Goal: Task Accomplishment & Management: Manage account settings

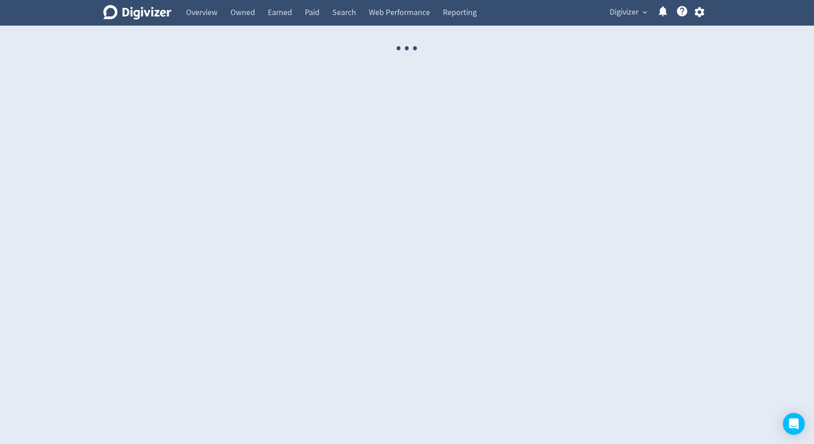
select select "USER"
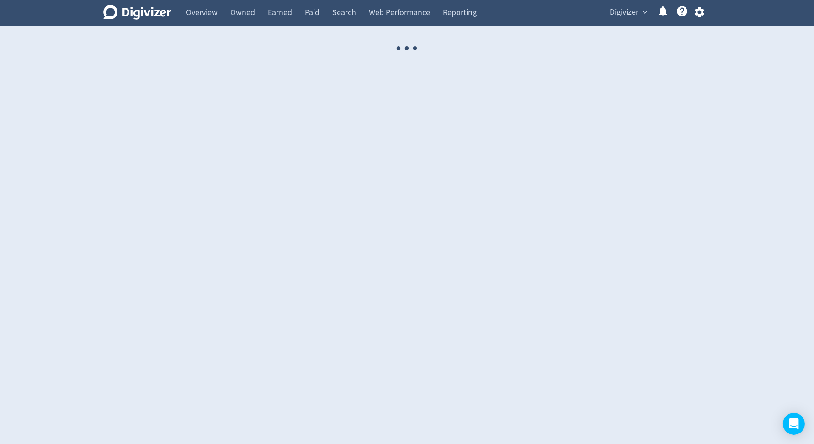
select select "USER"
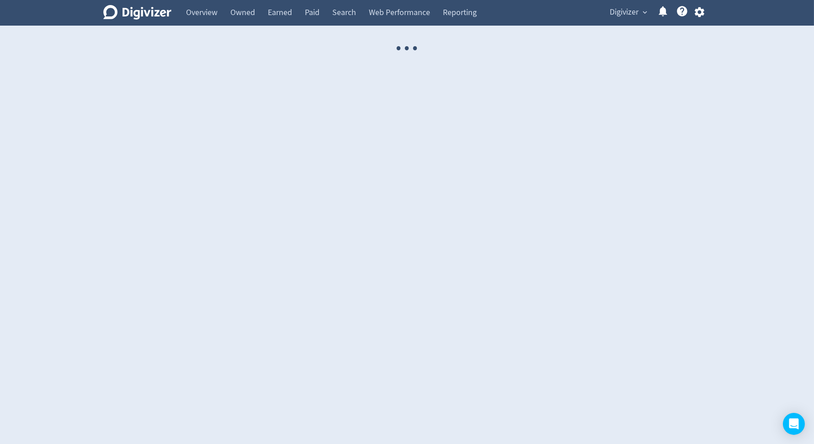
select select "USER"
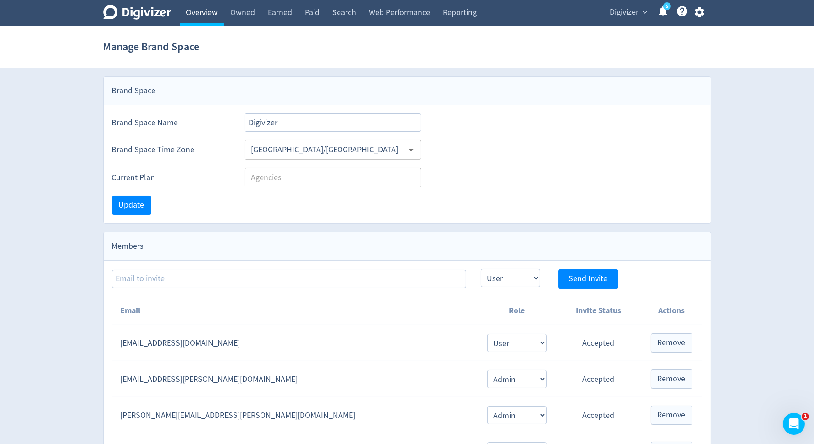
click at [213, 19] on link "Overview" at bounding box center [202, 13] width 44 height 26
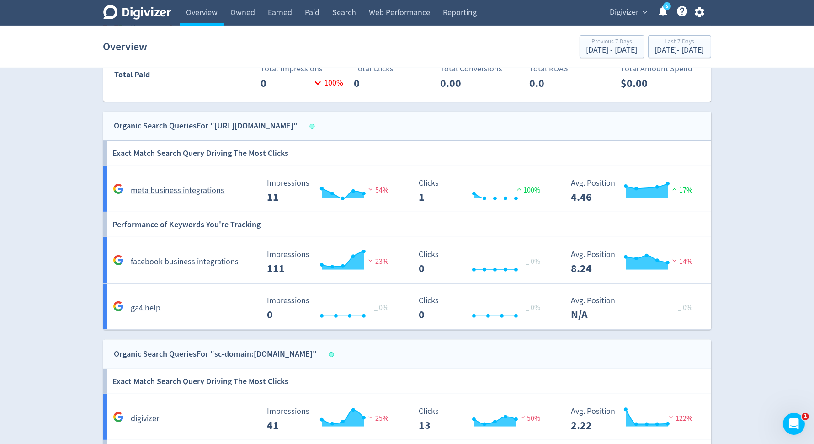
scroll to position [722, 0]
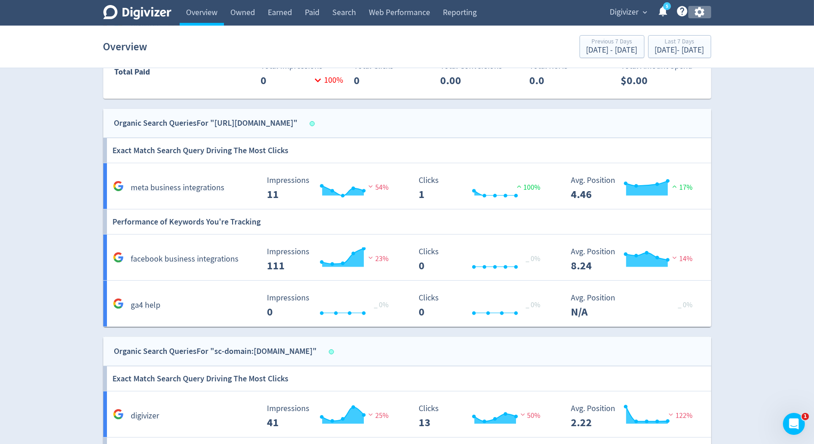
click at [701, 9] on icon "button" at bounding box center [699, 12] width 10 height 10
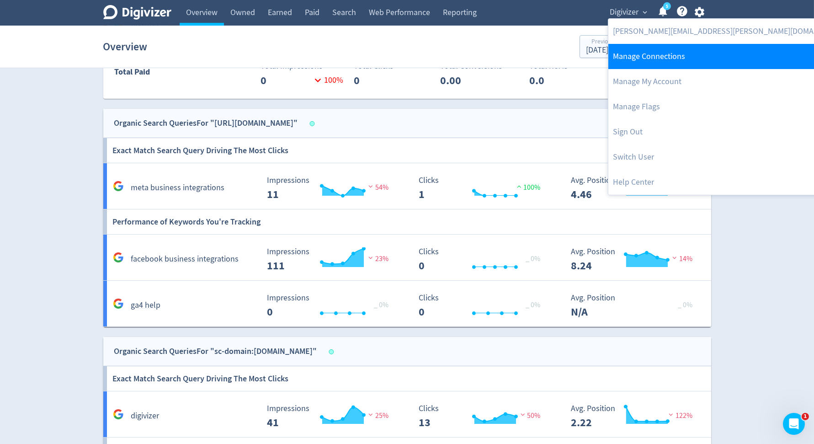
click at [673, 51] on link "Manage Connections" at bounding box center [730, 56] width 244 height 25
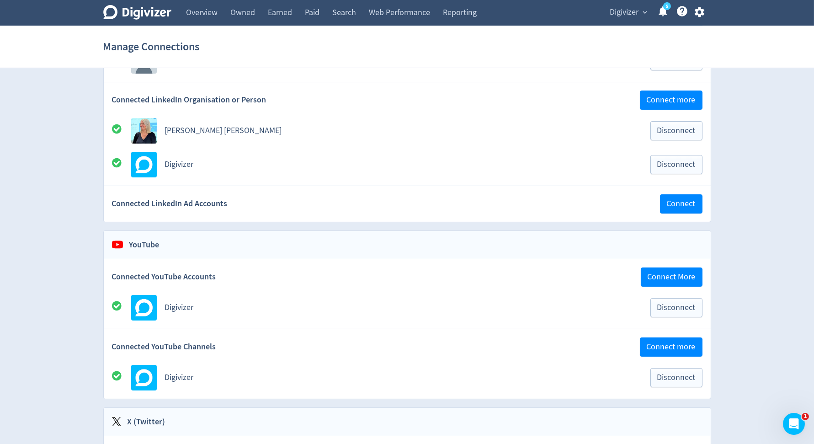
scroll to position [266, 0]
